Goal: Information Seeking & Learning: Learn about a topic

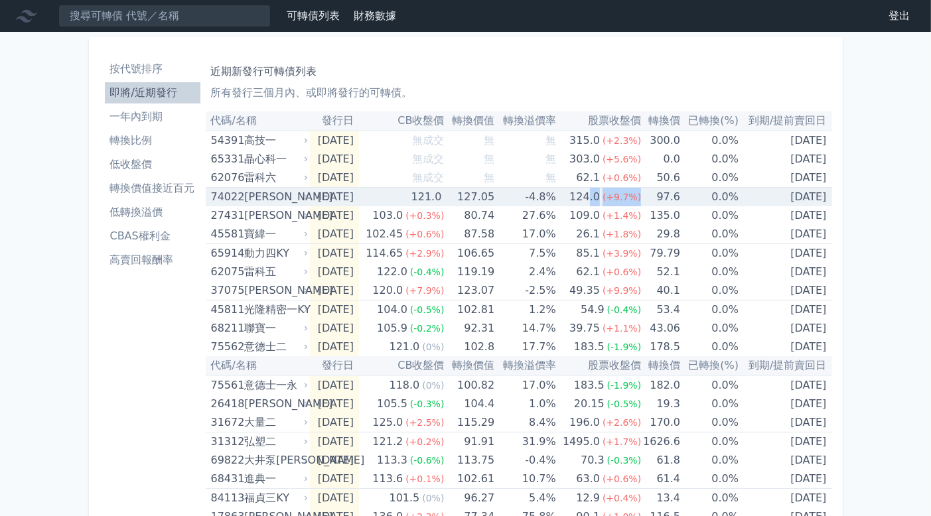
drag, startPoint x: 598, startPoint y: 200, endPoint x: 655, endPoint y: 201, distance: 57.1
click at [655, 201] on tr "74022 邑錡二 2025-09-02 121.0 127.05 -4.8% 124.0 (+9.7%) 97.6 0.0% 2027-09-02" at bounding box center [519, 197] width 626 height 19
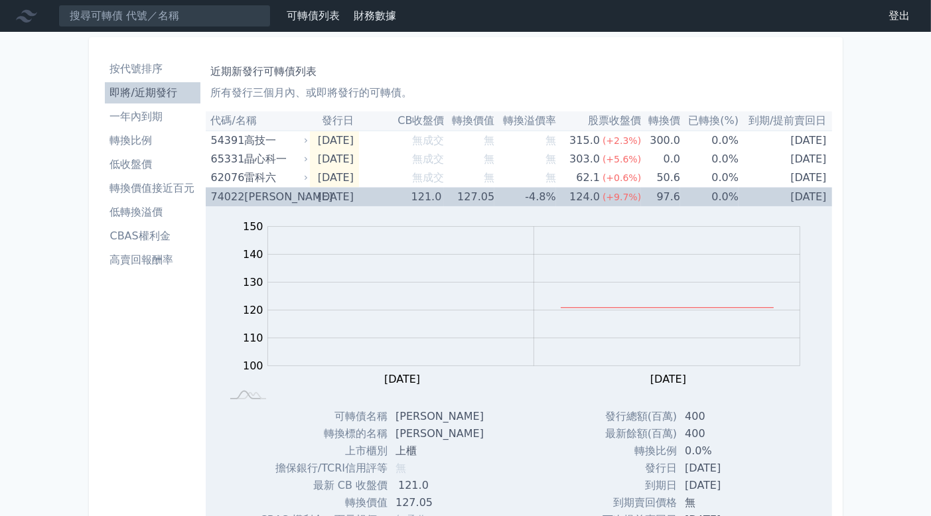
click at [697, 194] on td "0.0%" at bounding box center [709, 197] width 58 height 19
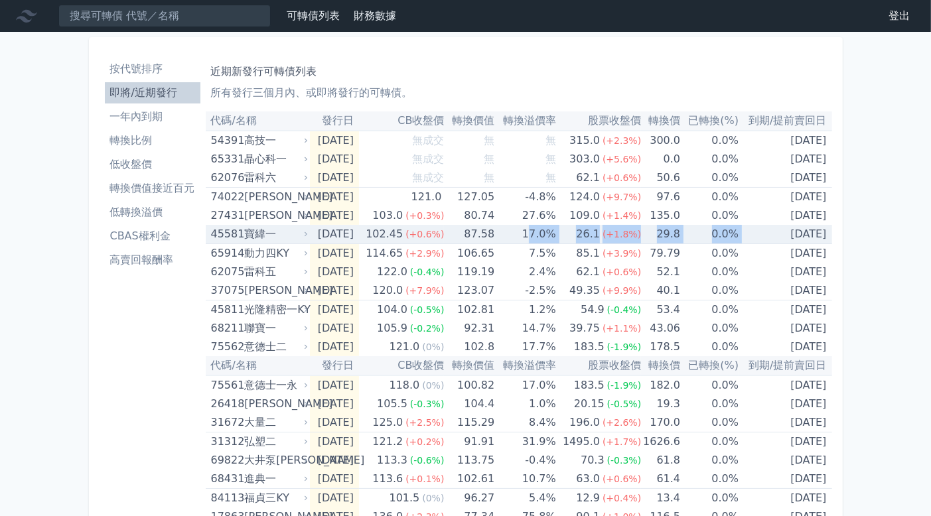
drag, startPoint x: 547, startPoint y: 234, endPoint x: 782, endPoint y: 236, distance: 235.6
click at [775, 236] on tr "45581 寶緯一 2025-08-28 102.45 (+0.6%) 87.58 17.0% 26.1 (+1.8%) 29.8 0.0% 2028-08-…" at bounding box center [519, 234] width 626 height 19
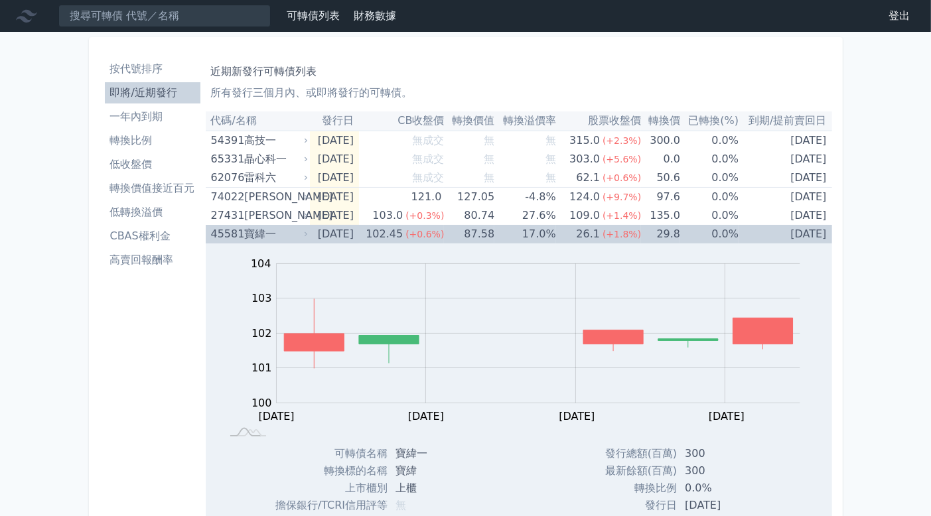
click at [820, 228] on td "[DATE]" at bounding box center [785, 234] width 93 height 19
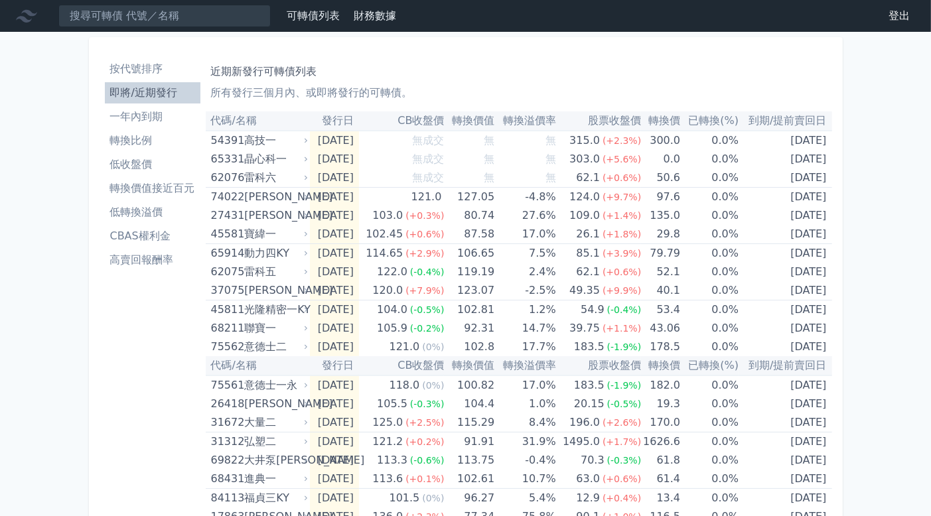
click at [865, 207] on div "可轉債列表 財務數據 可轉債列表 財務數據 登出 登出 按代號排序 即將/近期發行 一年內到期 轉換比例 低收盤價 轉換價值接近百元 低轉換溢價" at bounding box center [465, 499] width 931 height 999
